Goal: Information Seeking & Learning: Understand process/instructions

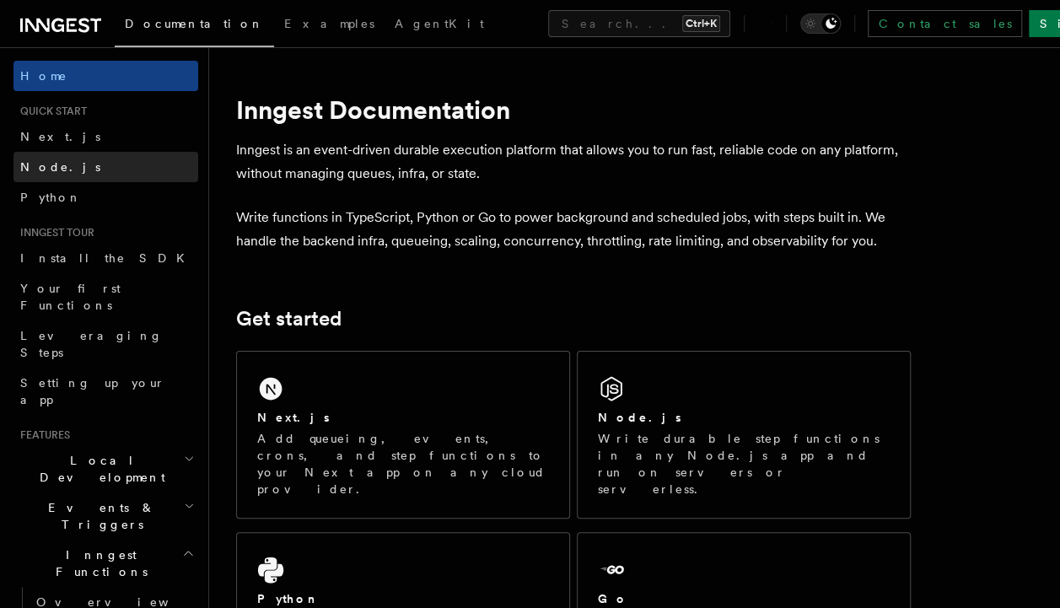
click at [62, 175] on link "Node.js" at bounding box center [105, 167] width 185 height 30
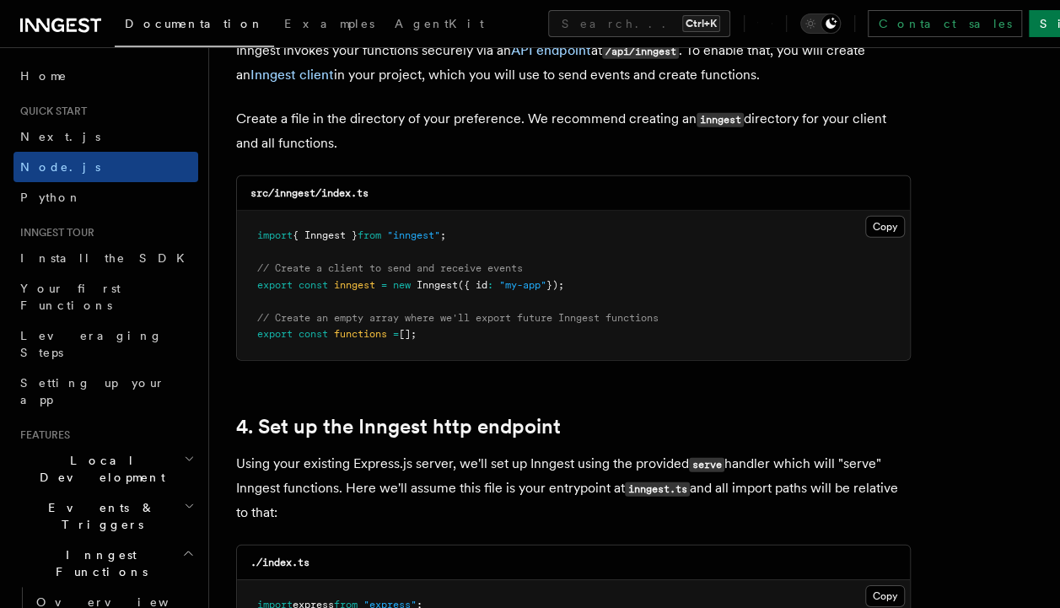
scroll to position [2216, 0]
drag, startPoint x: 466, startPoint y: 233, endPoint x: 254, endPoint y: 241, distance: 212.7
click at [254, 241] on pre "import { Inngest } from "inngest" ; // Create a client to send and receive even…" at bounding box center [573, 284] width 673 height 149
copy span "import { Inngest } from "inngest" ;"
drag, startPoint x: 255, startPoint y: 280, endPoint x: 583, endPoint y: 282, distance: 328.0
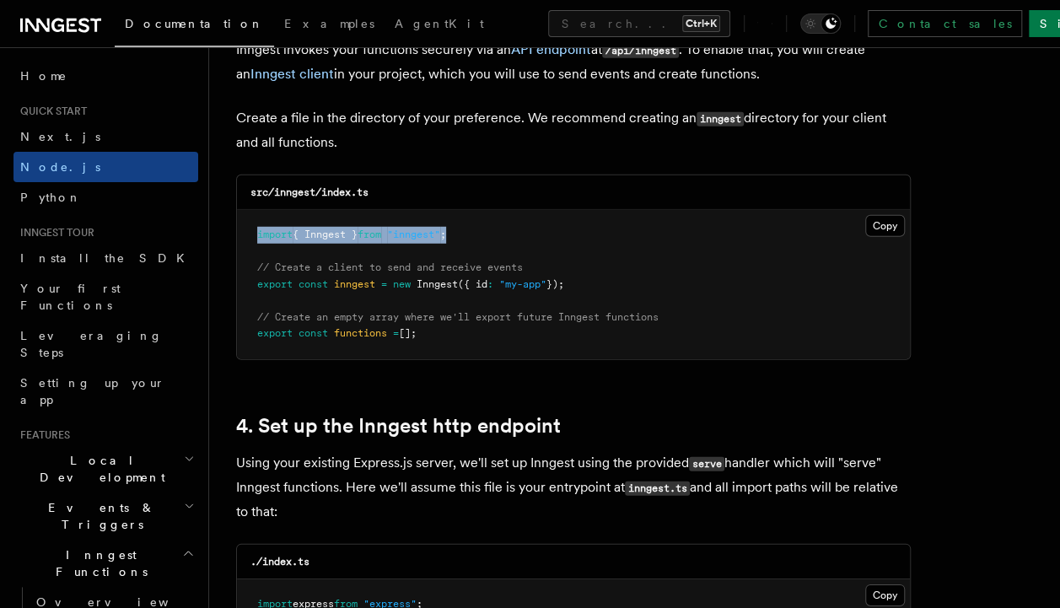
click at [583, 282] on pre "import { Inngest } from "inngest" ; // Create a client to send and receive even…" at bounding box center [573, 284] width 673 height 149
copy span "export const inngest = new Inngest ({ id : "my-app" });"
click at [696, 252] on pre "import { Inngest } from "inngest" ; // Create a client to send and receive even…" at bounding box center [573, 284] width 673 height 149
